Goal: Task Accomplishment & Management: Manage account settings

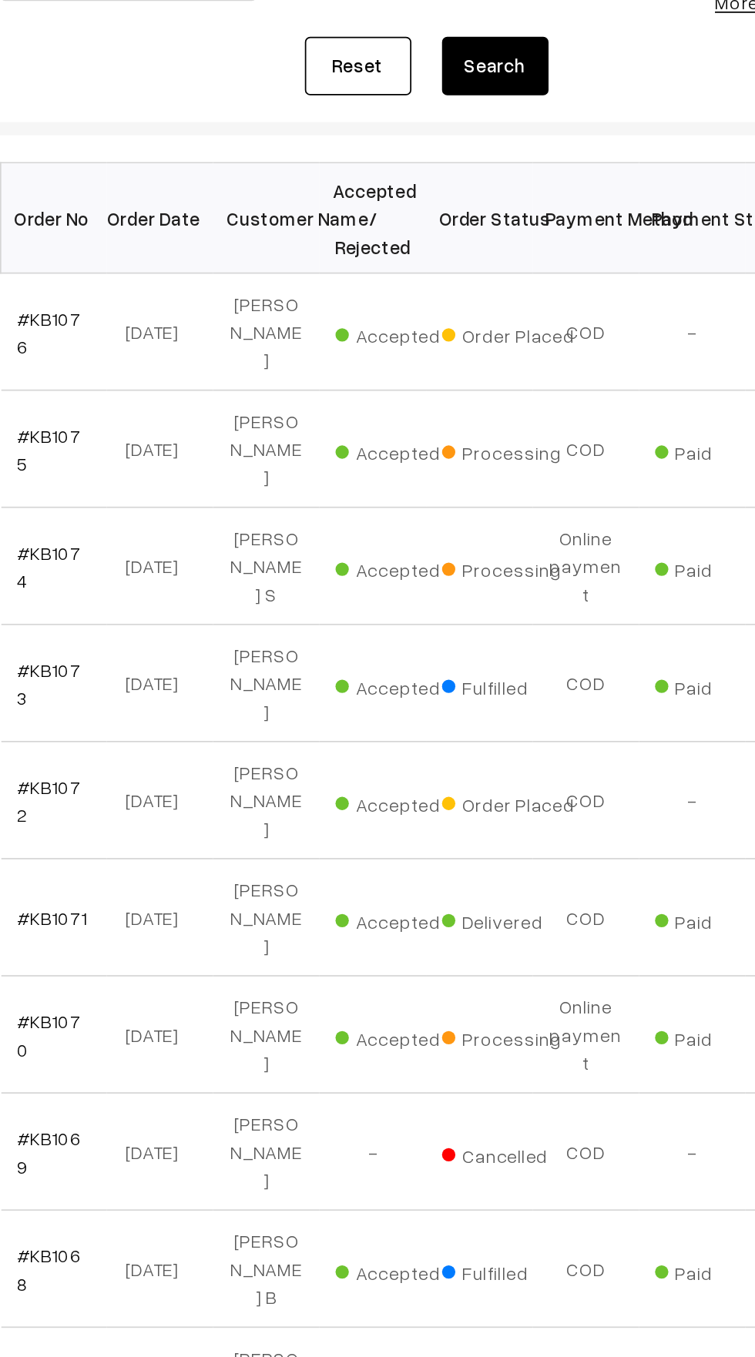
click at [276, 1013] on link "#KB1067" at bounding box center [259, 1027] width 37 height 29
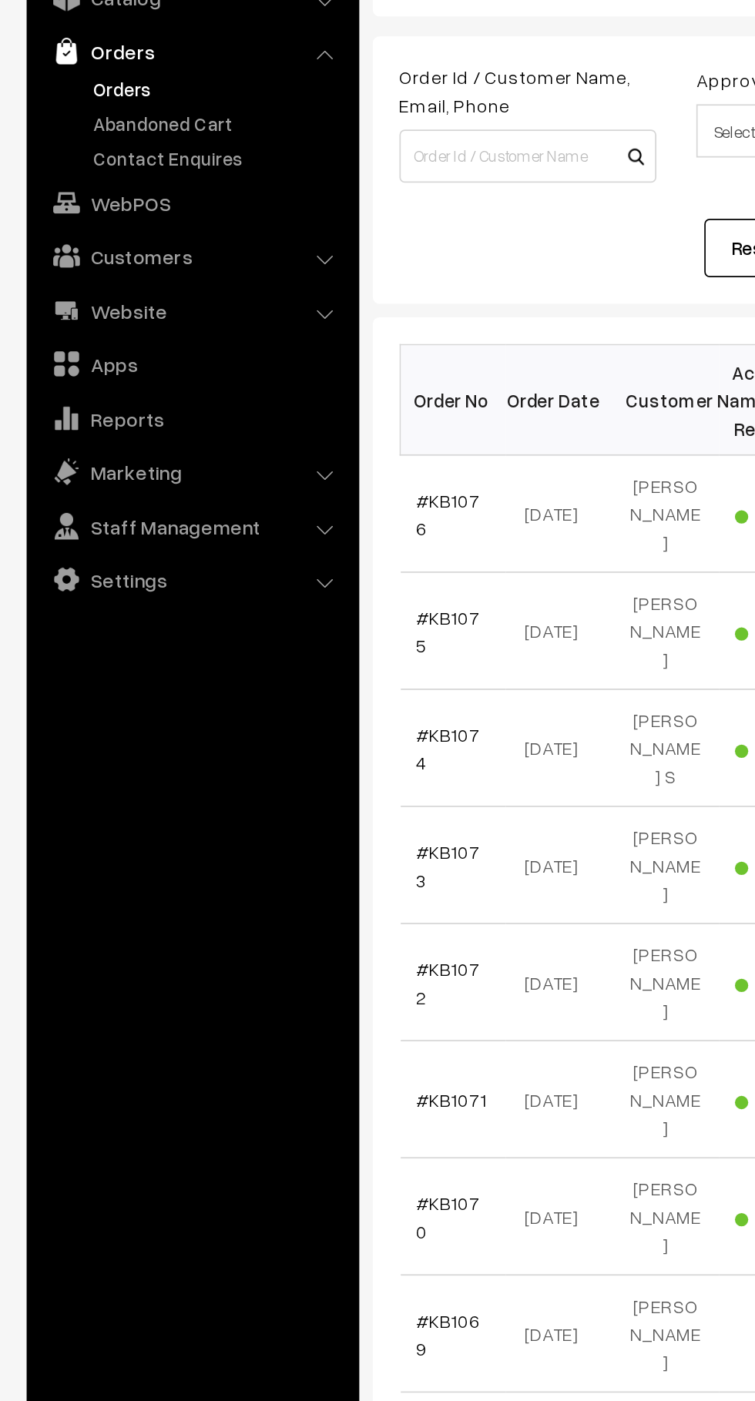
click at [278, 674] on link "#KB1072" at bounding box center [259, 688] width 37 height 29
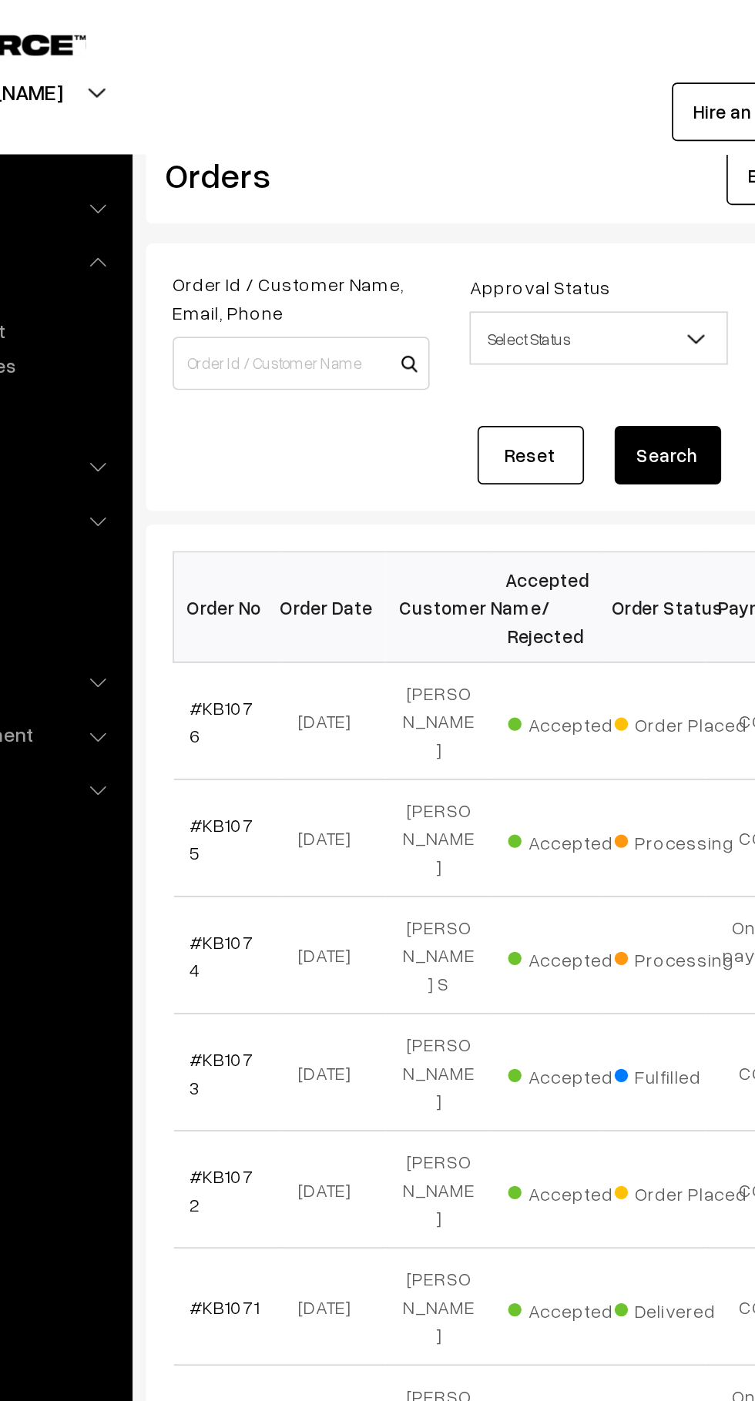
click at [273, 411] on link "#KB1076" at bounding box center [259, 417] width 37 height 29
